Goal: Information Seeking & Learning: Learn about a topic

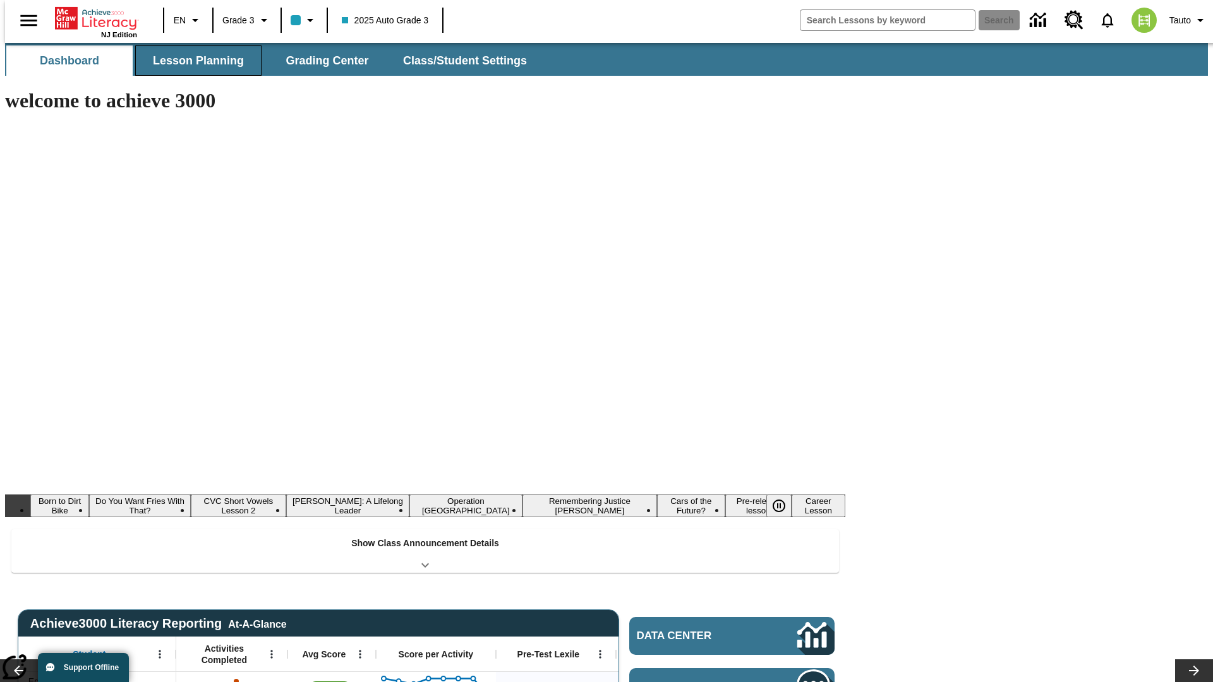
click at [193, 61] on button "Lesson Planning" at bounding box center [198, 60] width 126 height 30
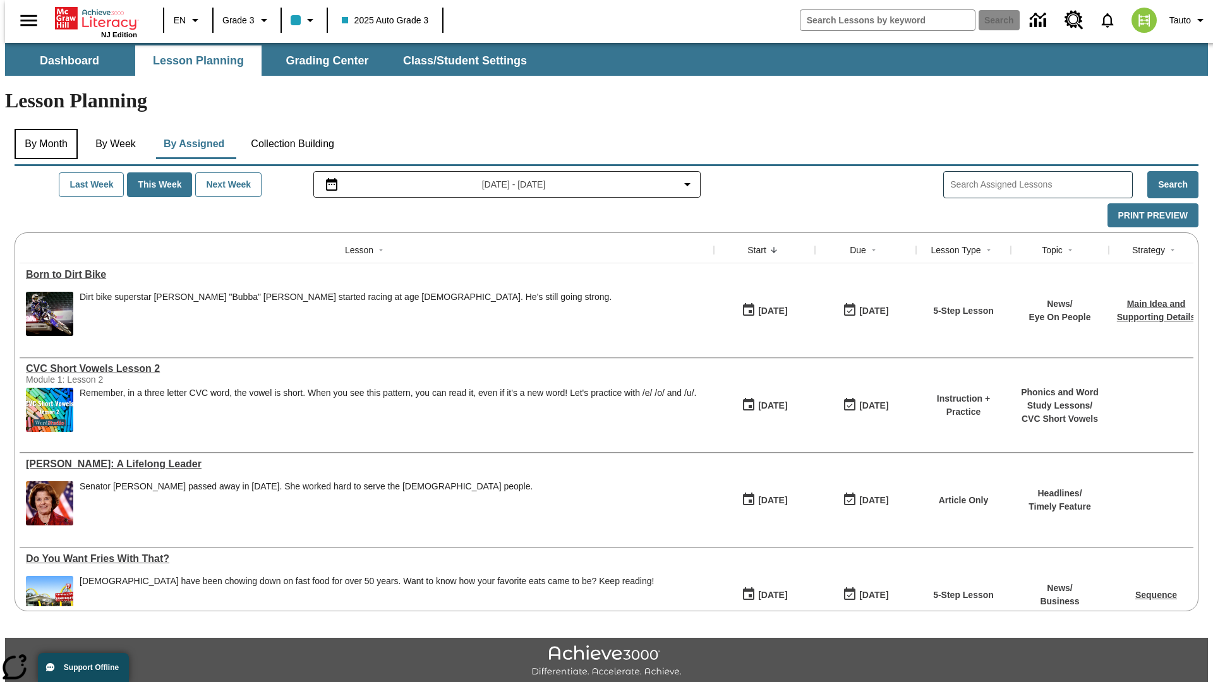
click at [42, 129] on button "By Month" at bounding box center [46, 144] width 63 height 30
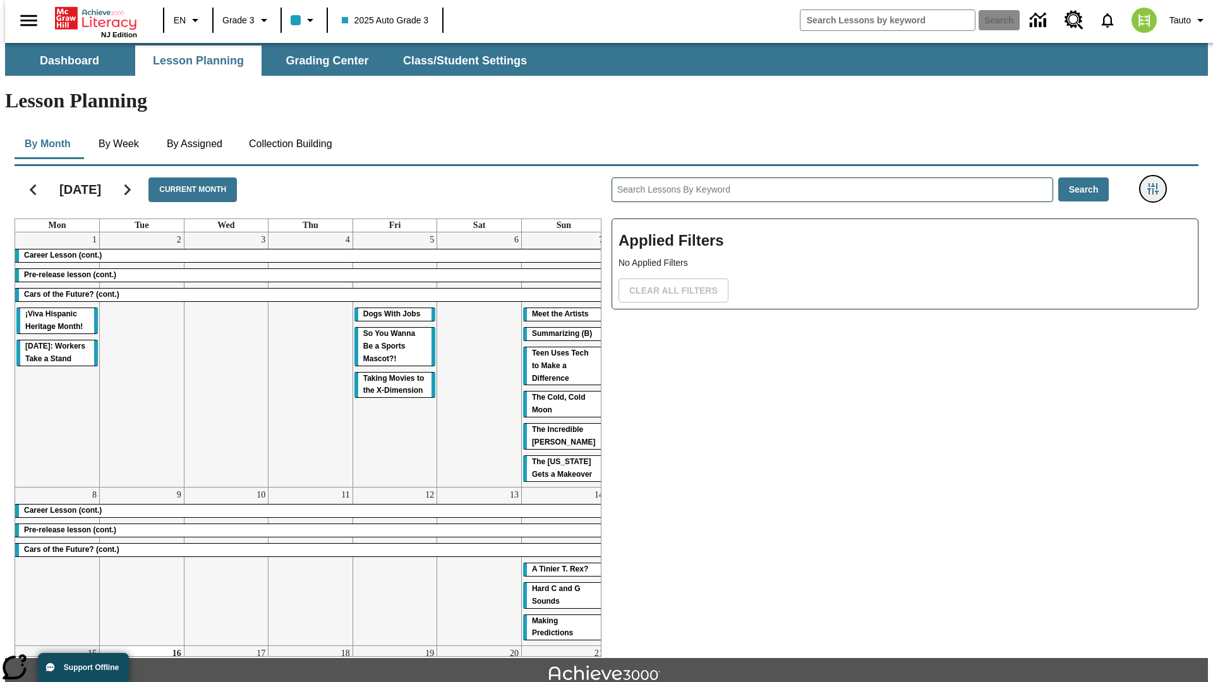
click at [1157, 183] on icon "Filters Side menu" at bounding box center [1152, 188] width 11 height 11
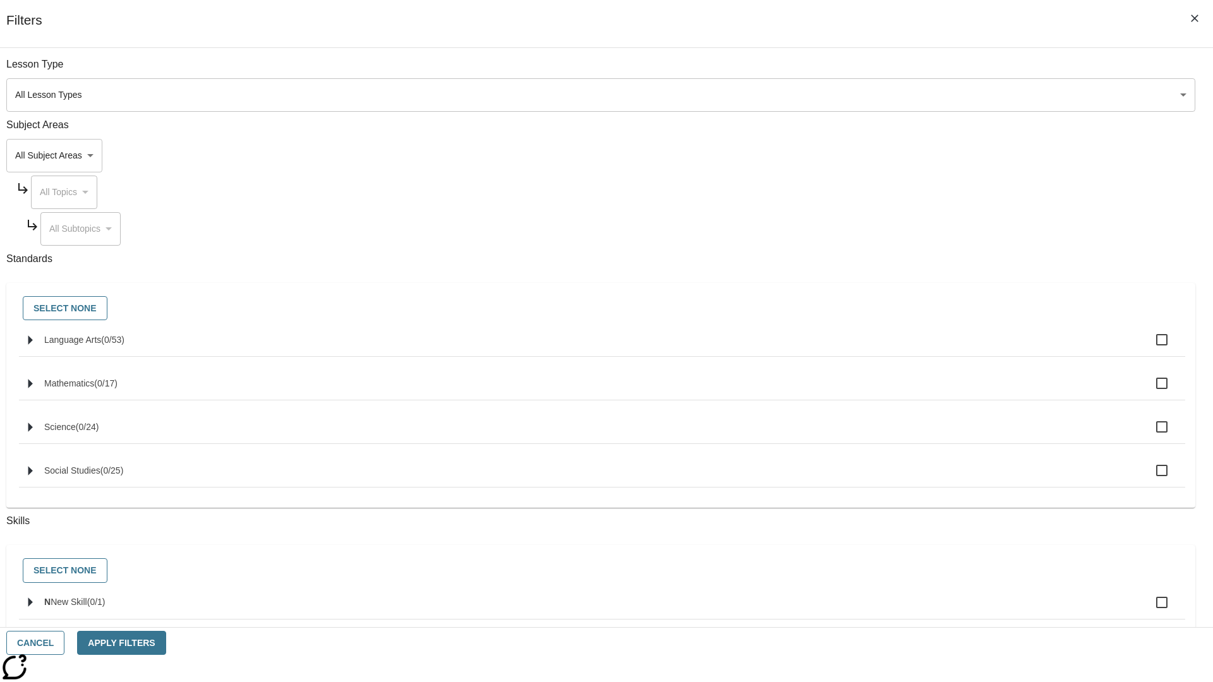
click at [910, 95] on body "Skip to main content [GEOGRAPHIC_DATA] Edition EN Grade 3 2025 Auto Grade 3 Sea…" at bounding box center [606, 391] width 1203 height 697
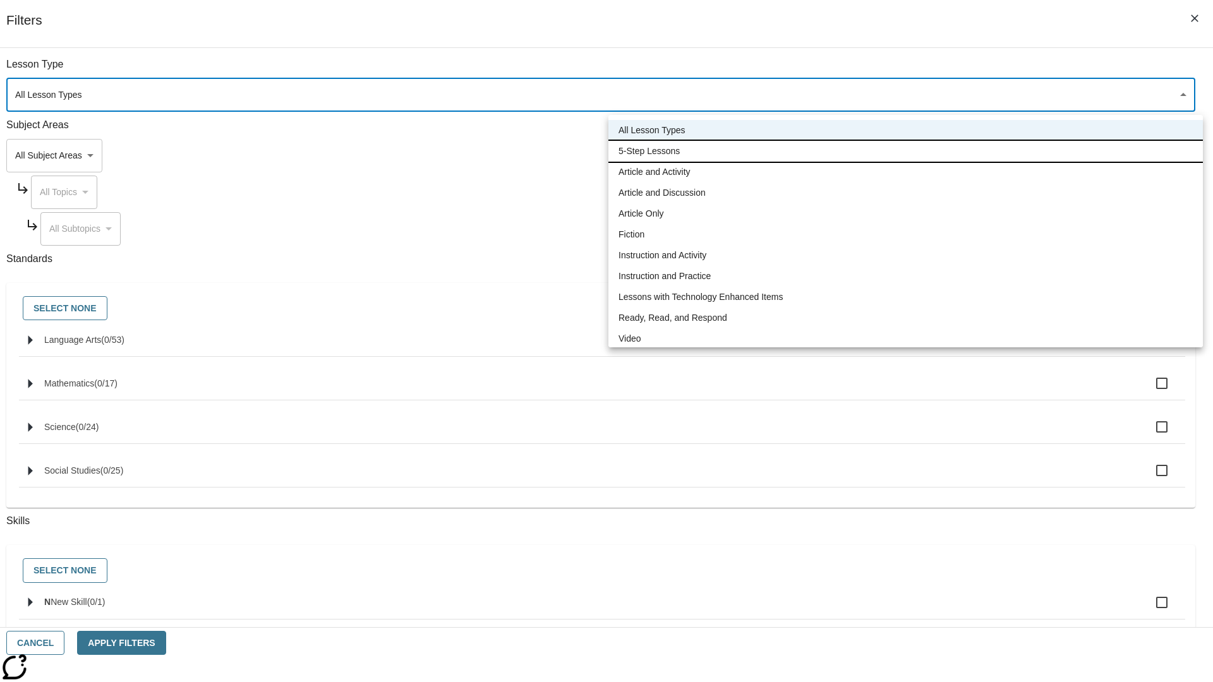
click at [905, 151] on li "5-Step Lessons" at bounding box center [905, 151] width 594 height 21
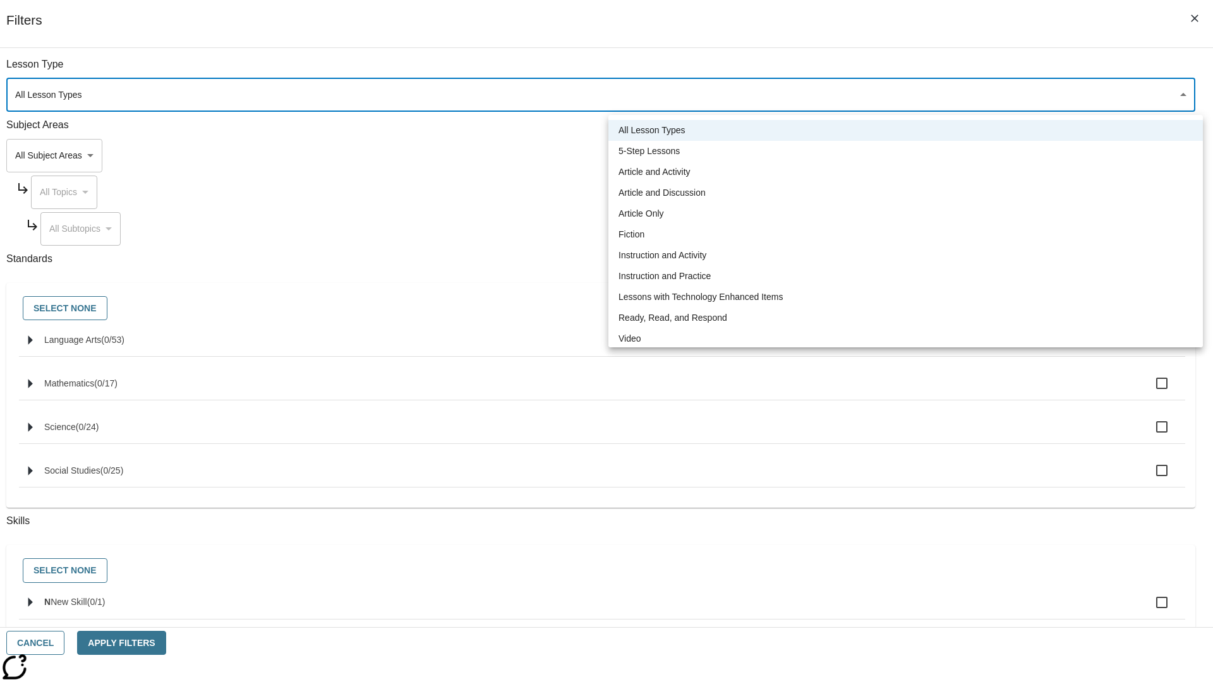
type input "1"
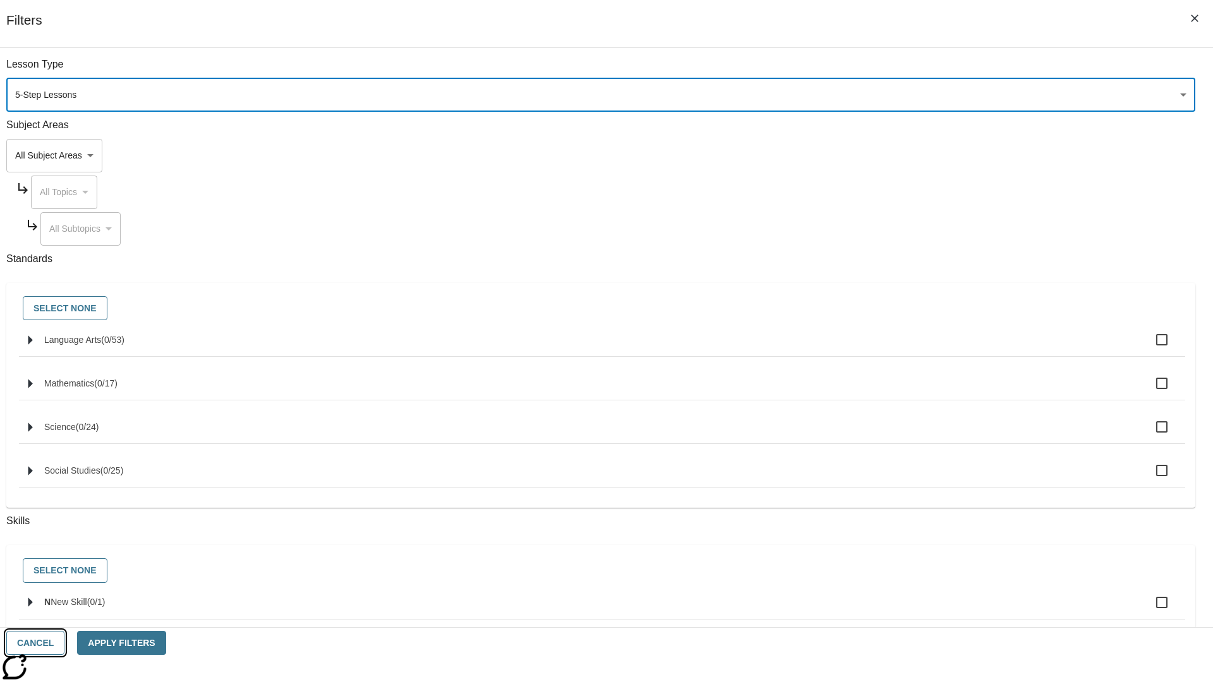
click at [64, 643] on button "Cancel" at bounding box center [35, 643] width 58 height 25
click at [1157, 183] on icon "Filters Side menu" at bounding box center [1152, 188] width 11 height 11
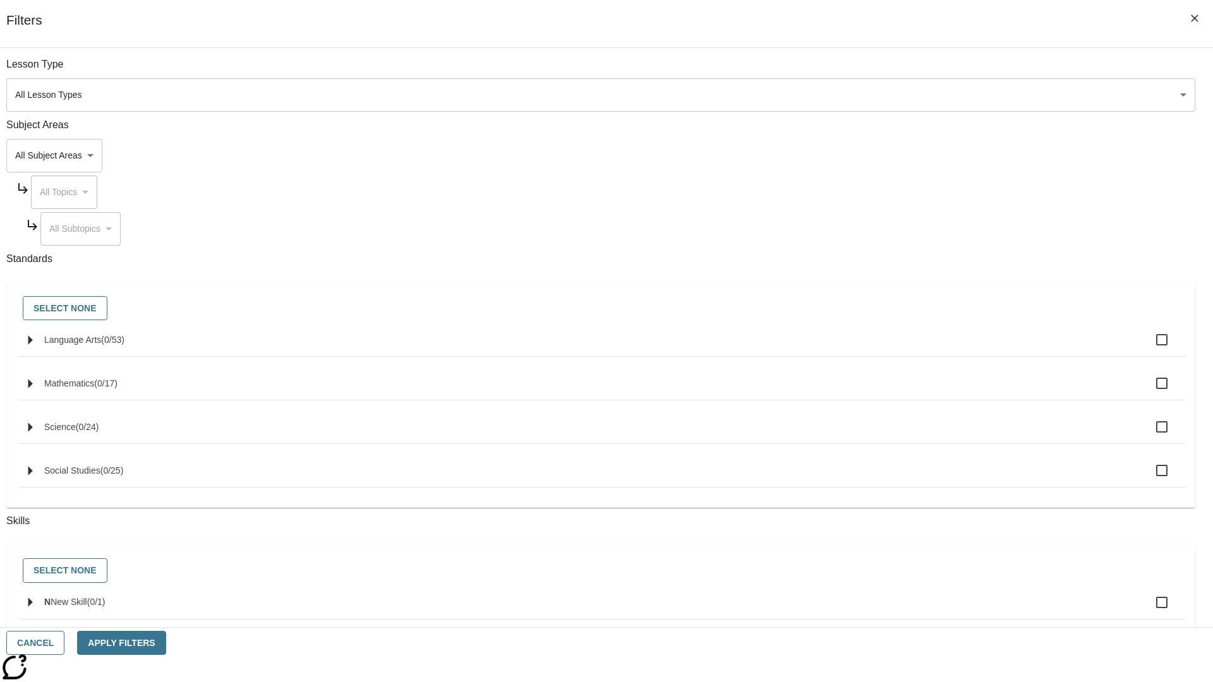
click at [910, 95] on body "Skip to main content [GEOGRAPHIC_DATA] Edition EN Grade 3 2025 Auto Grade 3 Sea…" at bounding box center [606, 391] width 1203 height 697
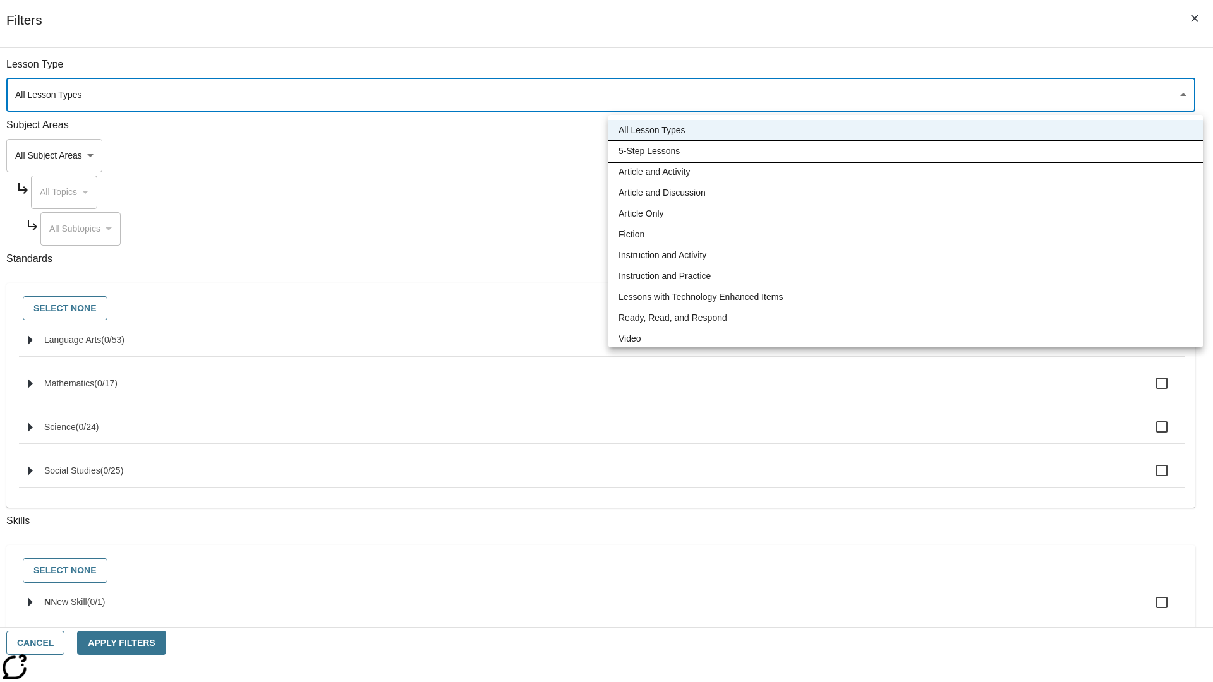
click at [905, 151] on li "5-Step Lessons" at bounding box center [905, 151] width 594 height 21
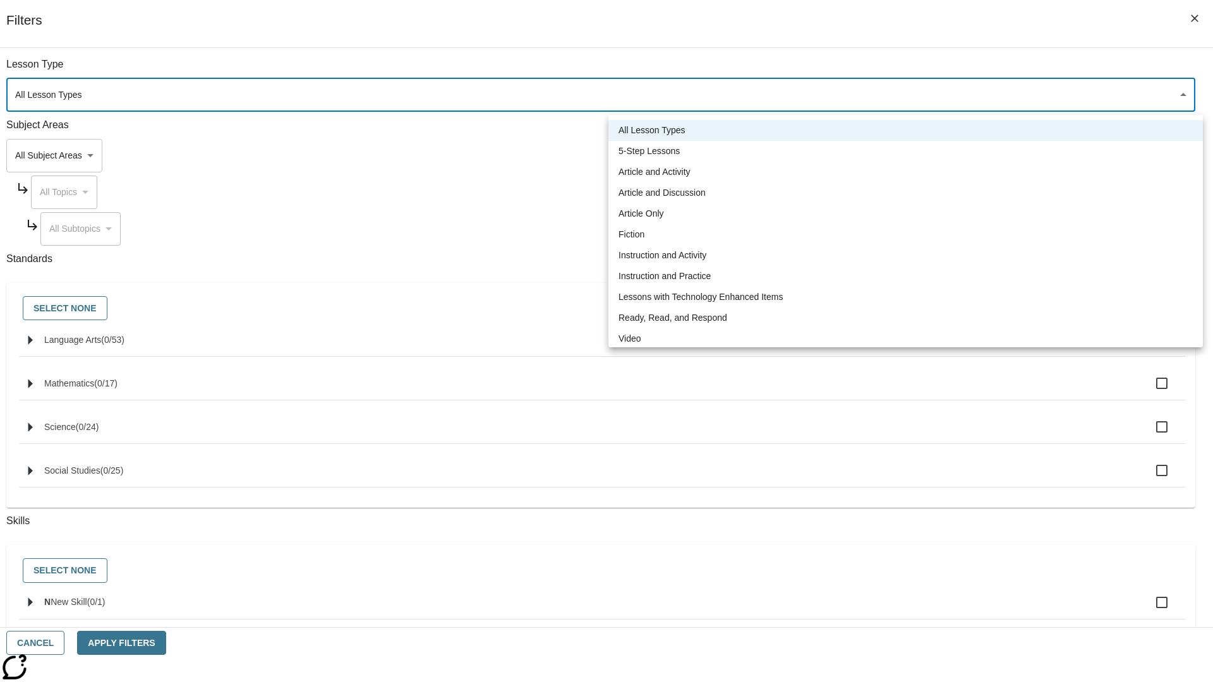
type input "1"
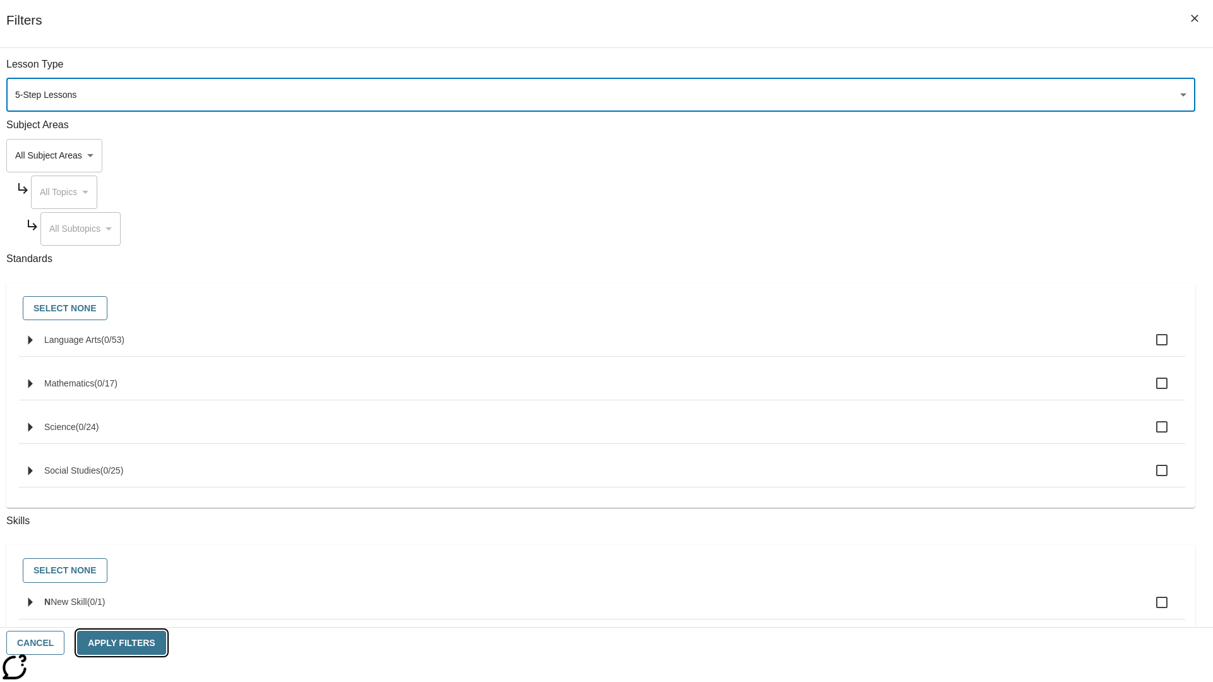
click at [165, 643] on button "Apply Filters" at bounding box center [121, 643] width 88 height 25
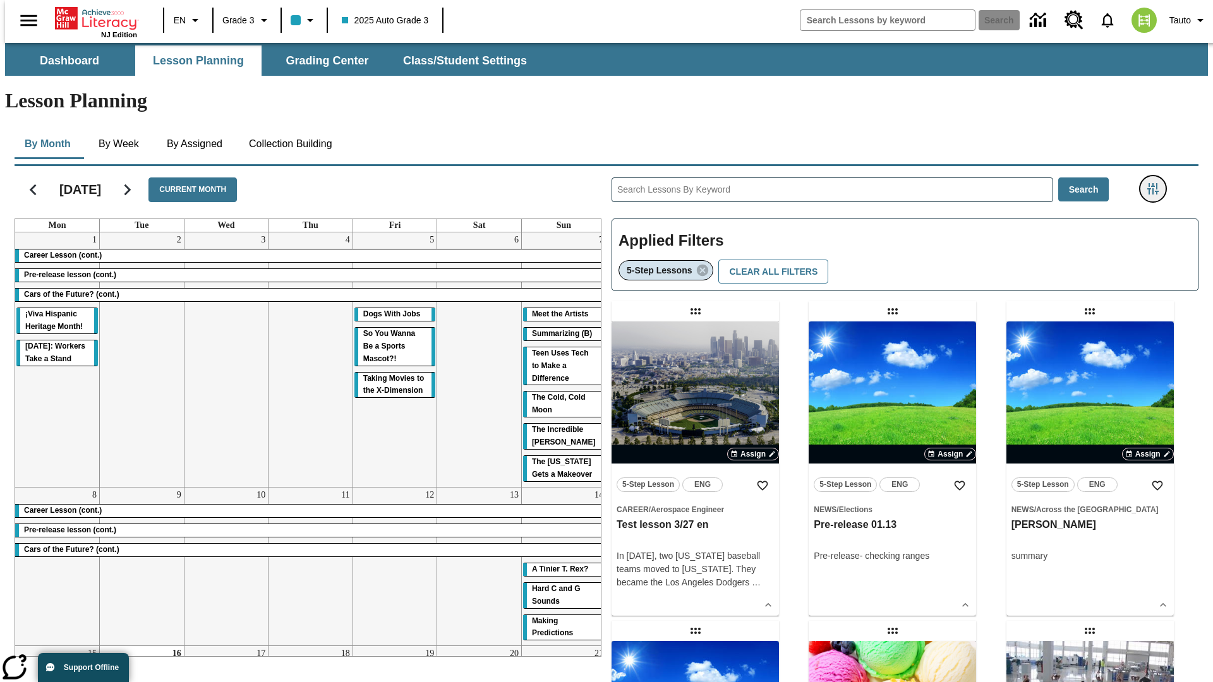
click at [1157, 183] on icon "Filters Side menu" at bounding box center [1152, 188] width 11 height 11
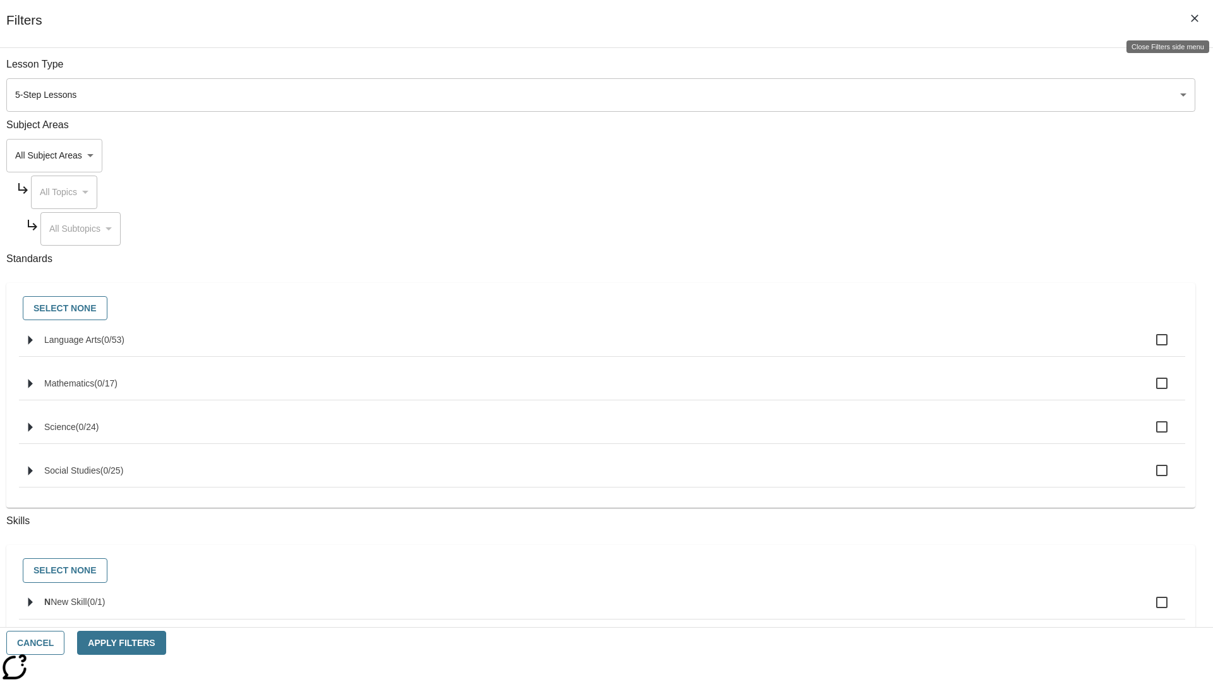
click at [1194, 18] on icon "Close Filters side menu" at bounding box center [1195, 19] width 8 height 8
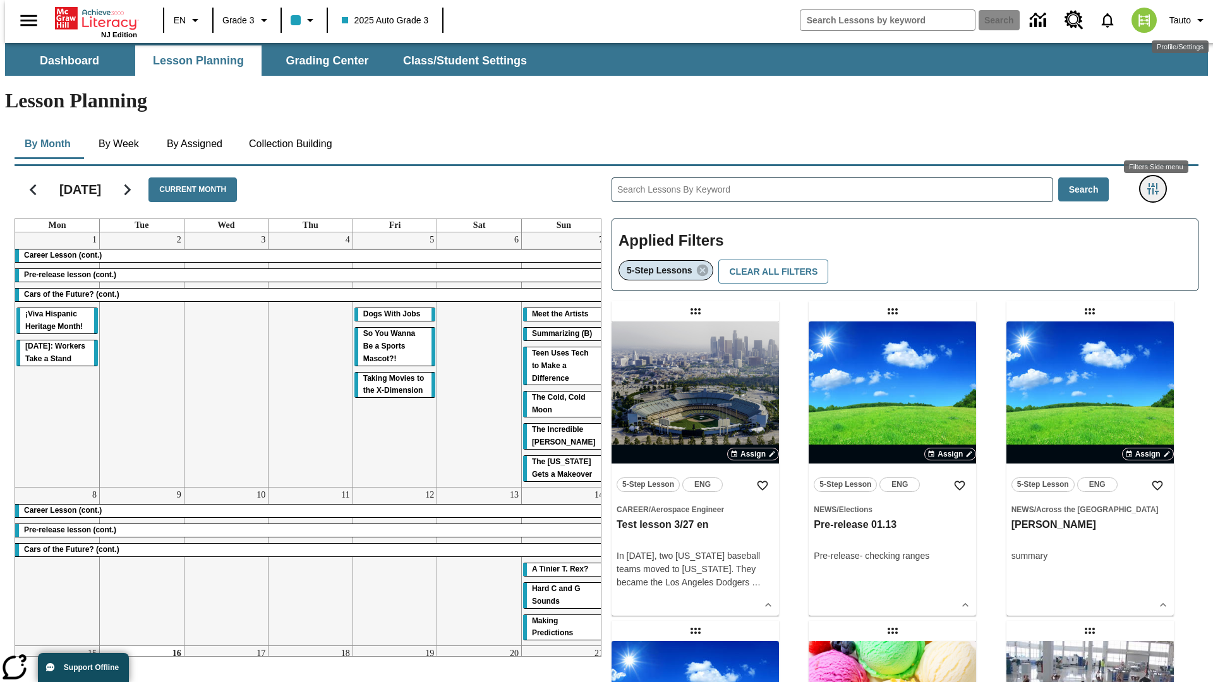
click at [1157, 183] on icon "Filters Side menu" at bounding box center [1152, 188] width 11 height 11
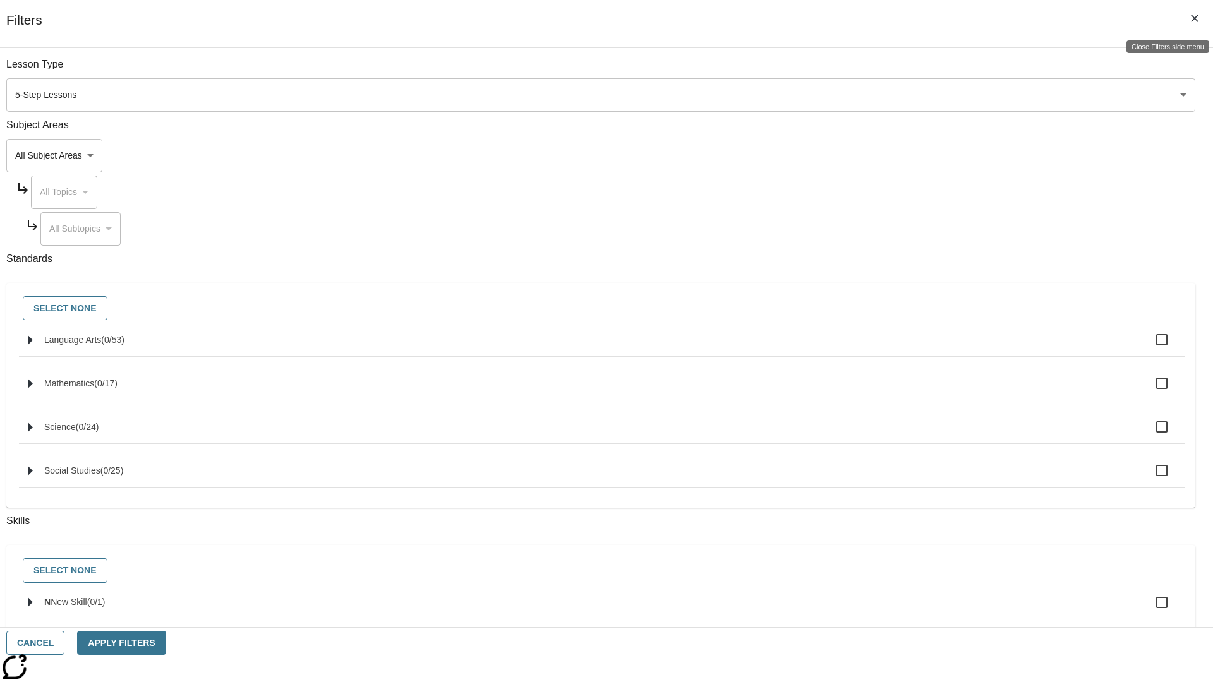
click at [1194, 18] on icon "Close Filters side menu" at bounding box center [1195, 19] width 8 height 8
click at [1157, 183] on icon "Filters Side menu" at bounding box center [1152, 188] width 11 height 11
